Goal: Information Seeking & Learning: Learn about a topic

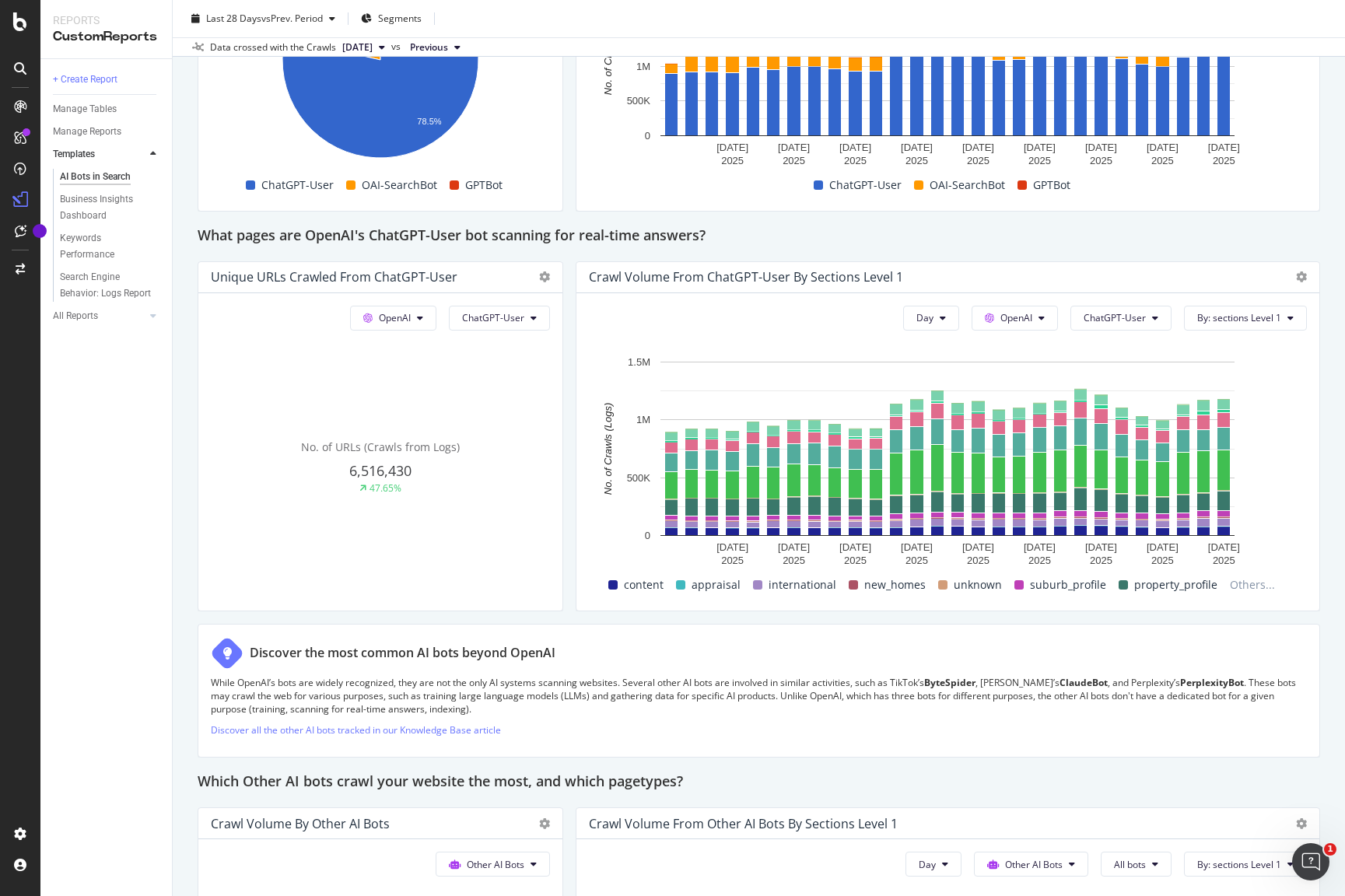
scroll to position [1600, 0]
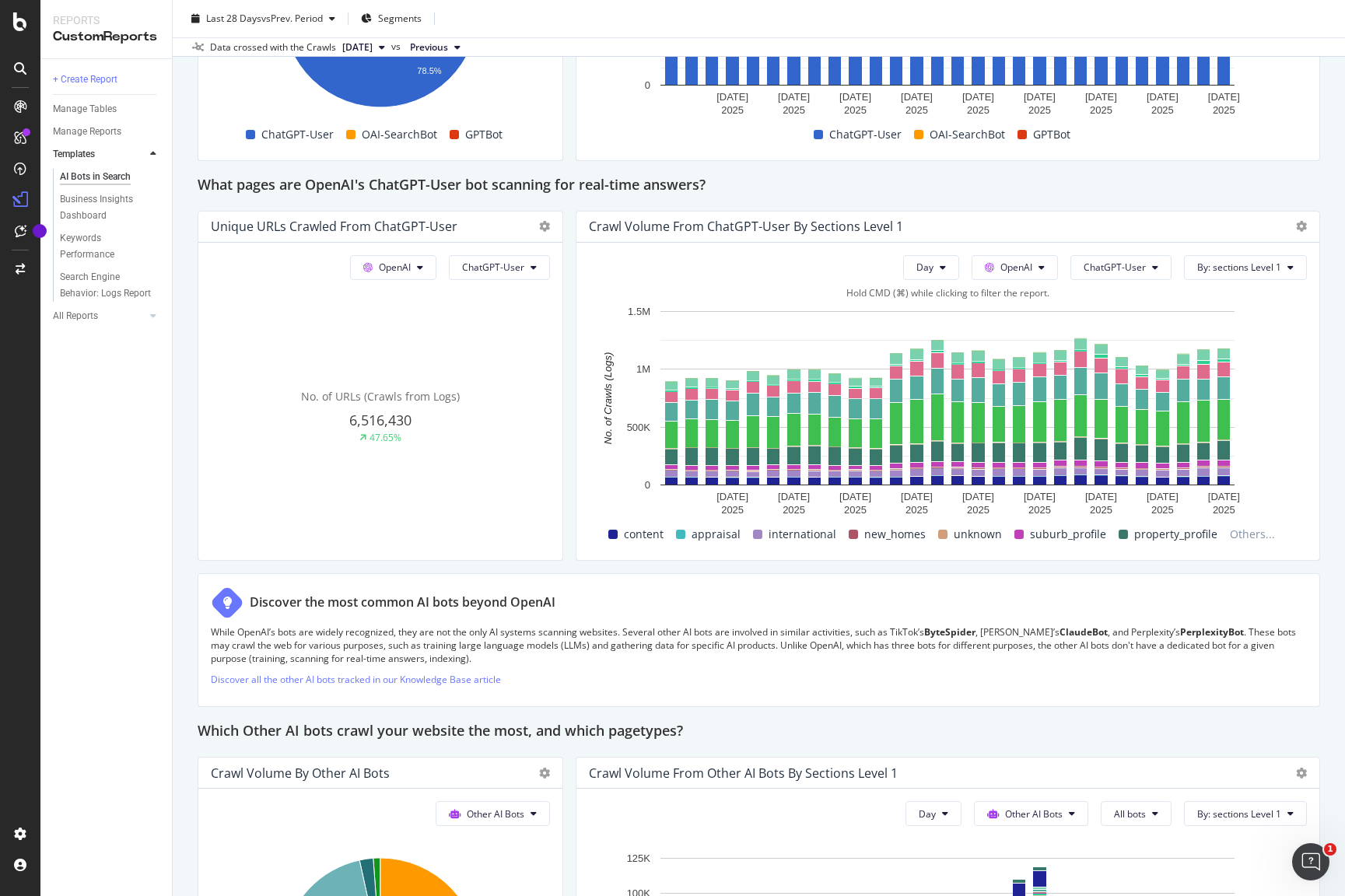
click at [711, 535] on span "appraisal" at bounding box center [716, 534] width 49 height 19
click at [1287, 269] on button "By: sections Level 1" at bounding box center [1246, 267] width 123 height 25
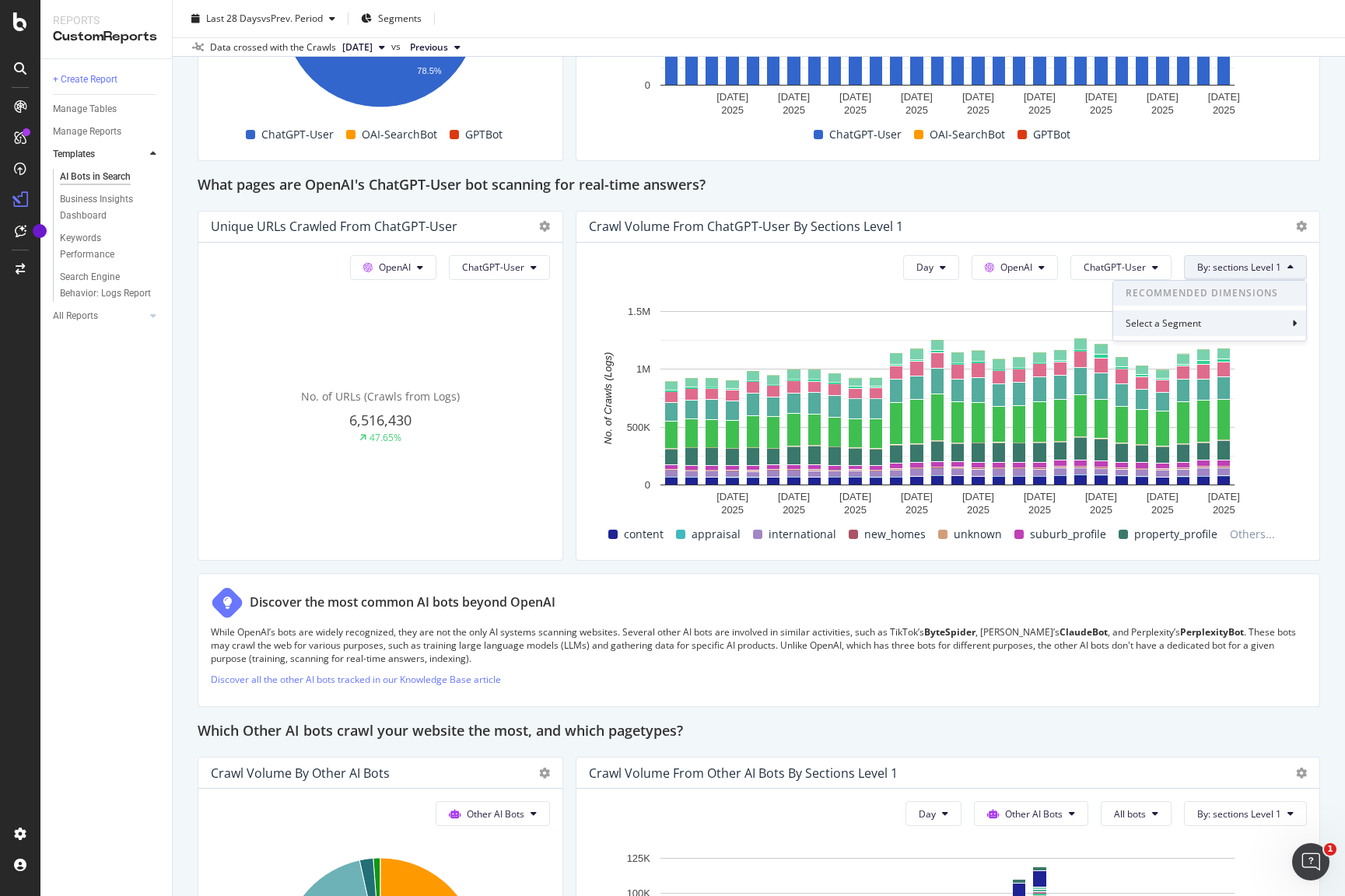
click at [1265, 323] on div "Select a Segment" at bounding box center [1210, 323] width 193 height 26
click at [1215, 354] on div "Segments" at bounding box center [1218, 352] width 171 height 22
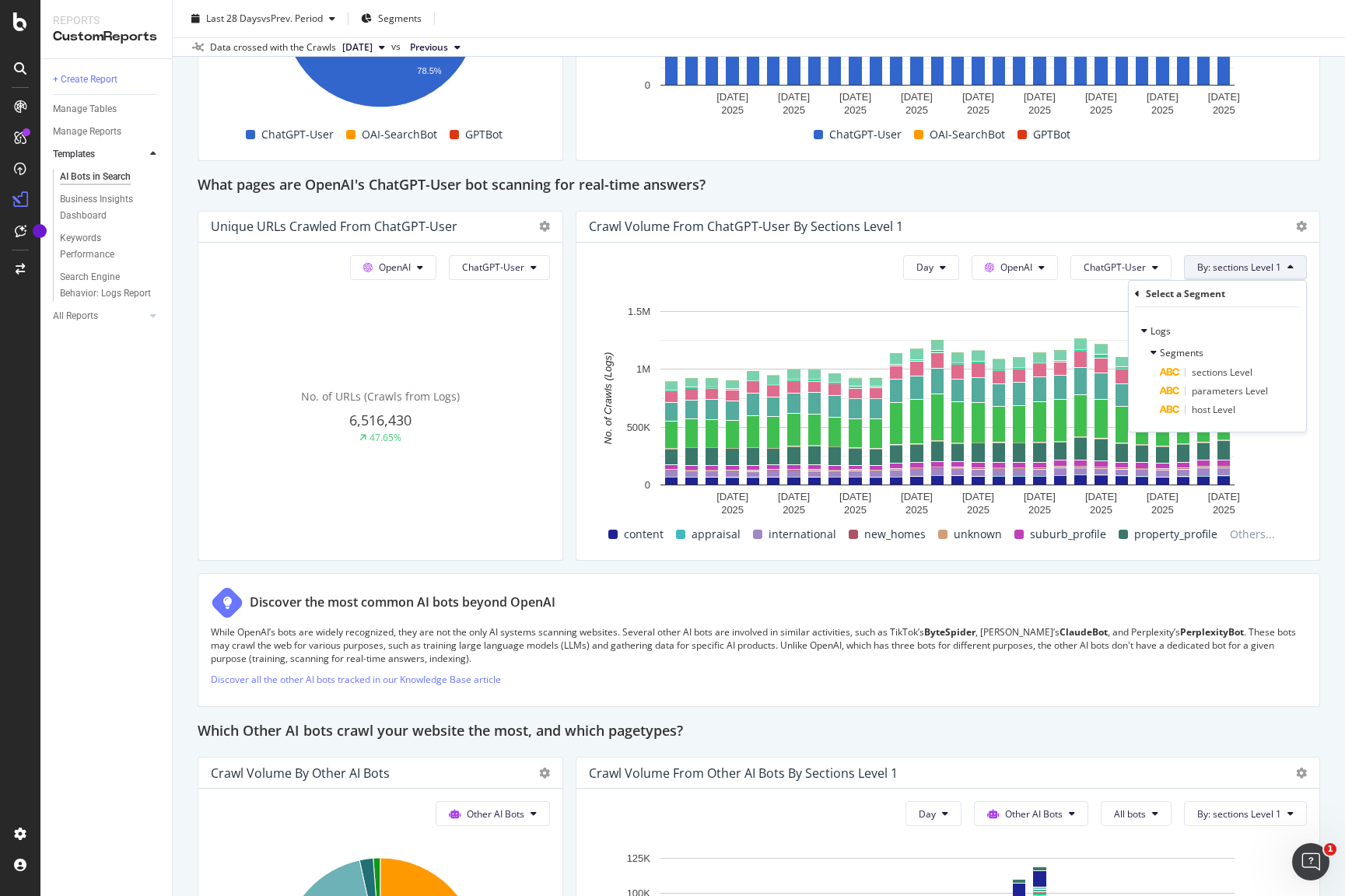
click at [1064, 584] on div "Discover the most common AI bots beyond OpenAI While OpenAI’s bots are widely r…" at bounding box center [758, 641] width 1123 height 135
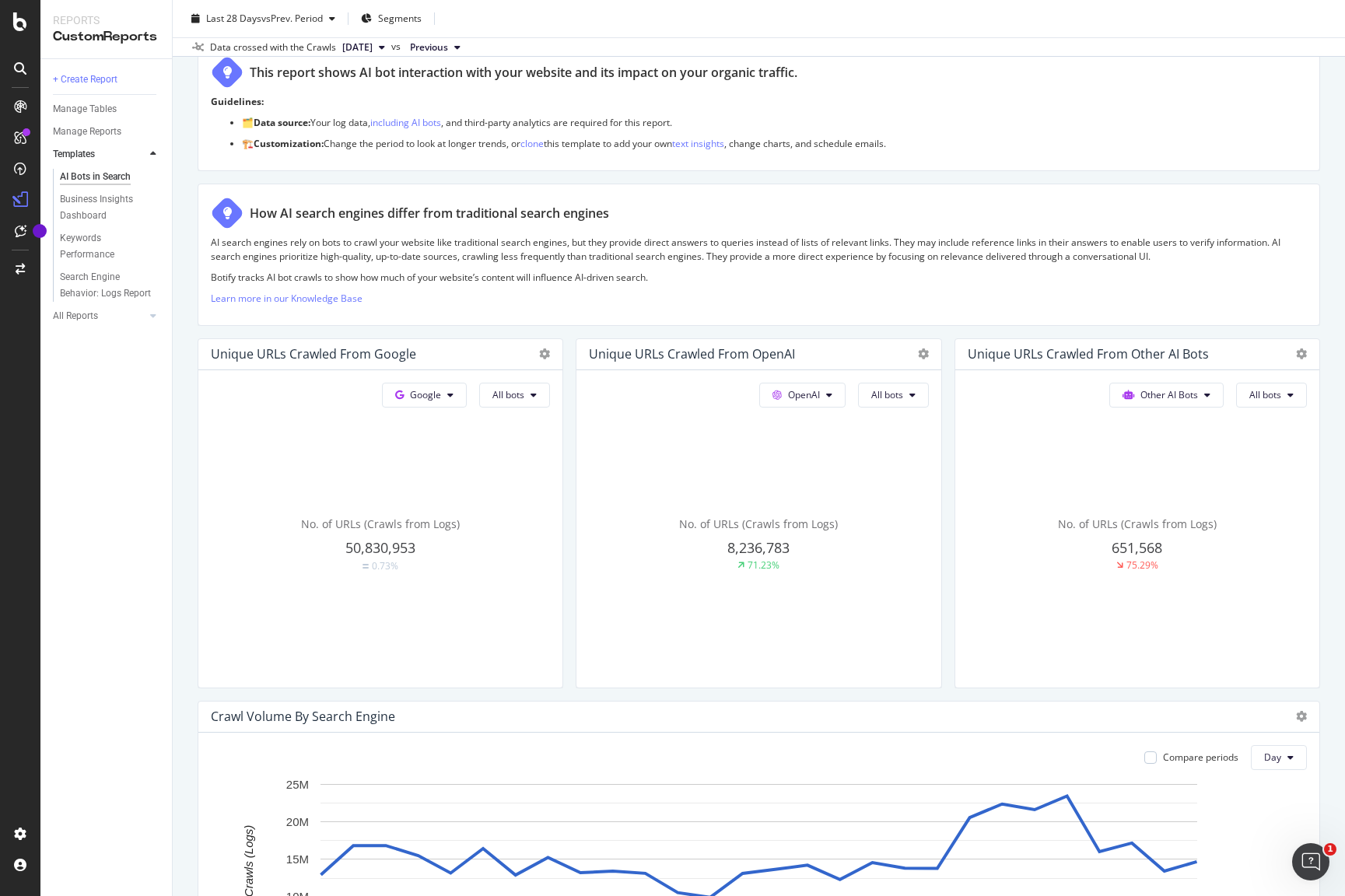
scroll to position [0, 0]
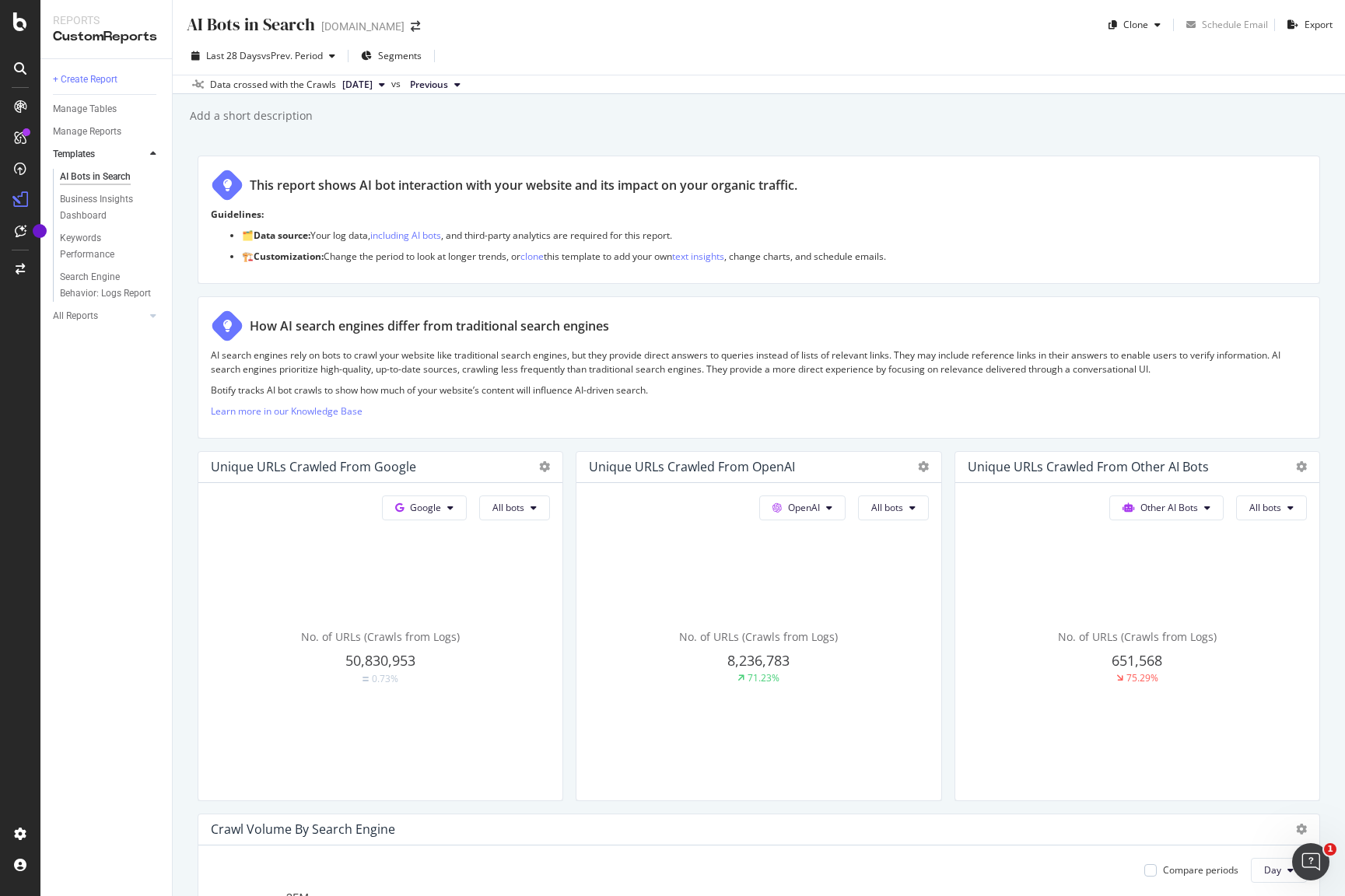
click at [186, 342] on div "AI Bots in Search AI Bots in Search [DOMAIN_NAME] Clone Schedule Email Export L…" at bounding box center [758, 448] width 1172 height 896
